Goal: Navigation & Orientation: Find specific page/section

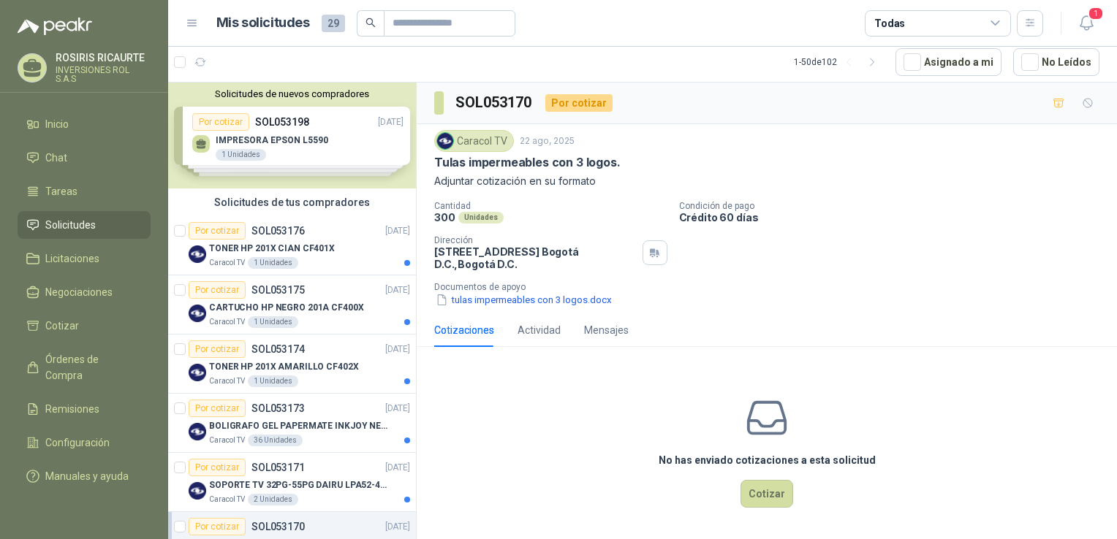
click at [947, 314] on div "Cotizaciones Actividad Mensajes" at bounding box center [766, 330] width 665 height 34
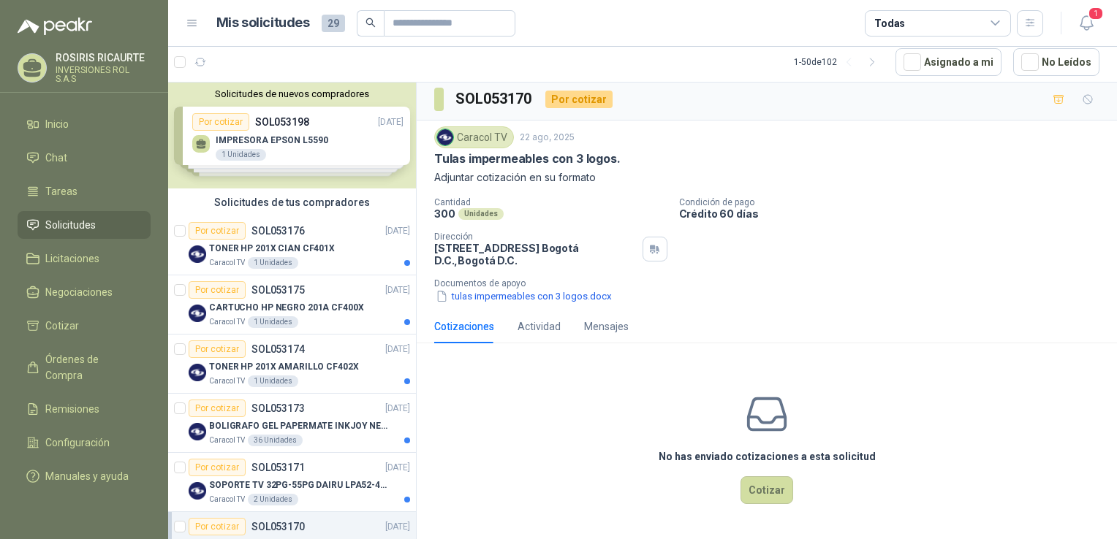
scroll to position [4, 0]
click at [104, 153] on li "Chat" at bounding box center [83, 158] width 115 height 16
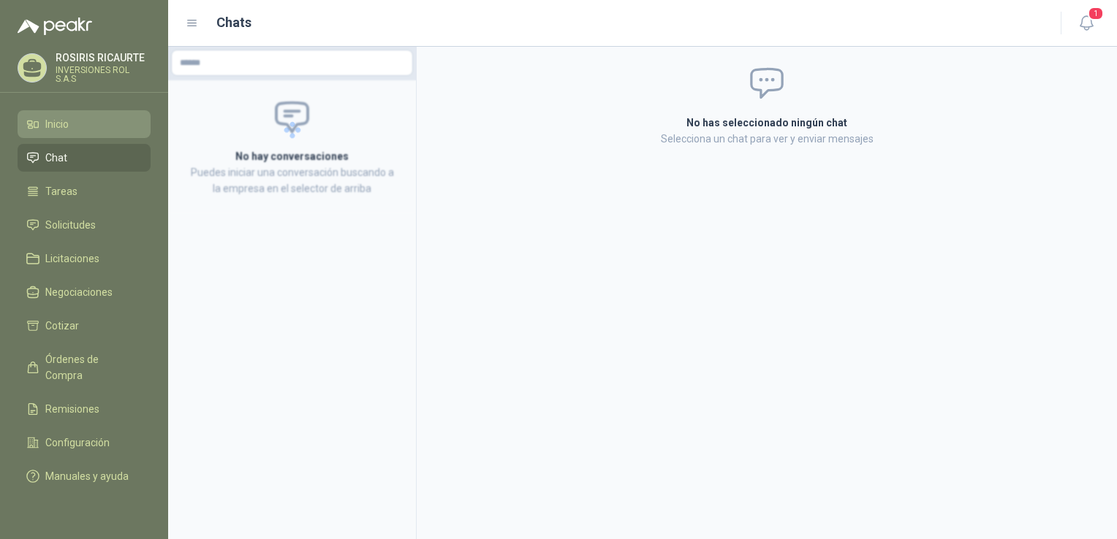
click at [82, 128] on li "Inicio" at bounding box center [83, 124] width 115 height 16
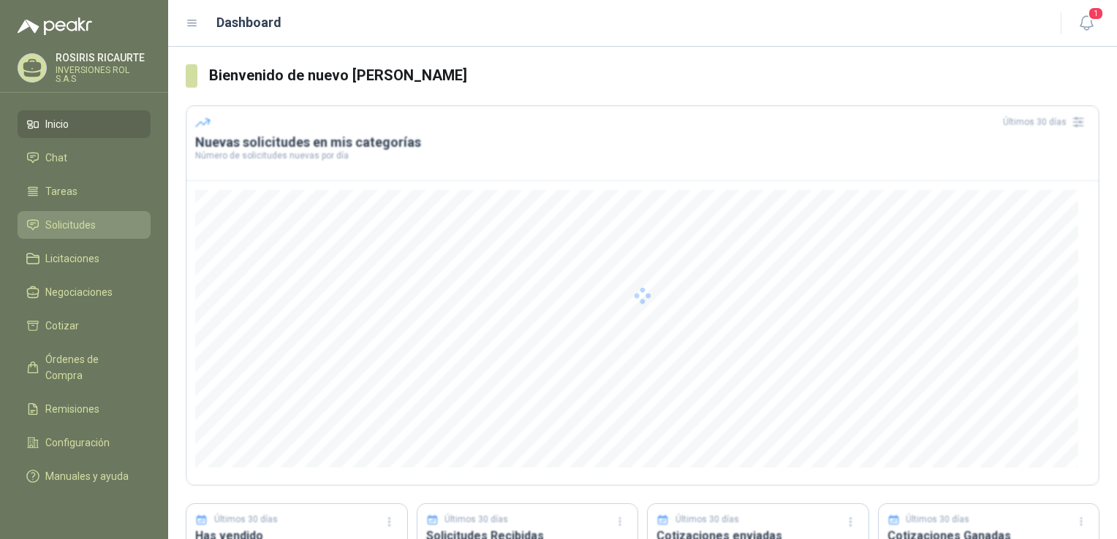
click at [79, 227] on span "Solicitudes" at bounding box center [70, 225] width 50 height 16
